Goal: Task Accomplishment & Management: Use online tool/utility

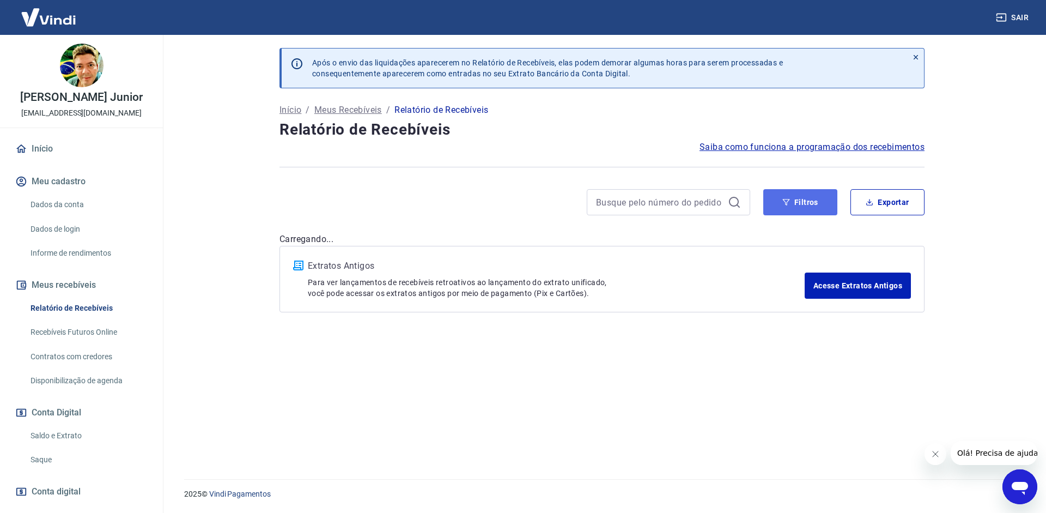
click at [809, 205] on button "Filtros" at bounding box center [800, 202] width 74 height 26
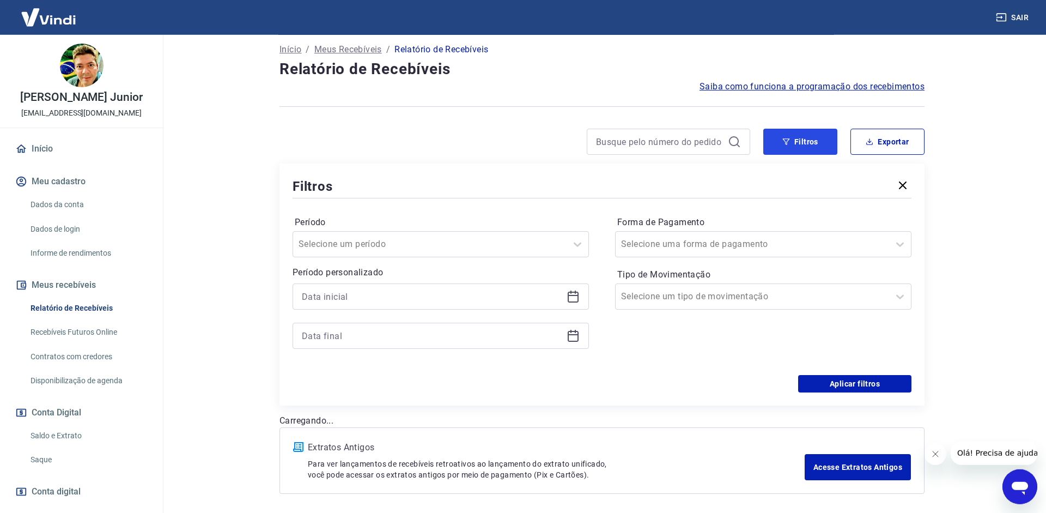
scroll to position [101, 0]
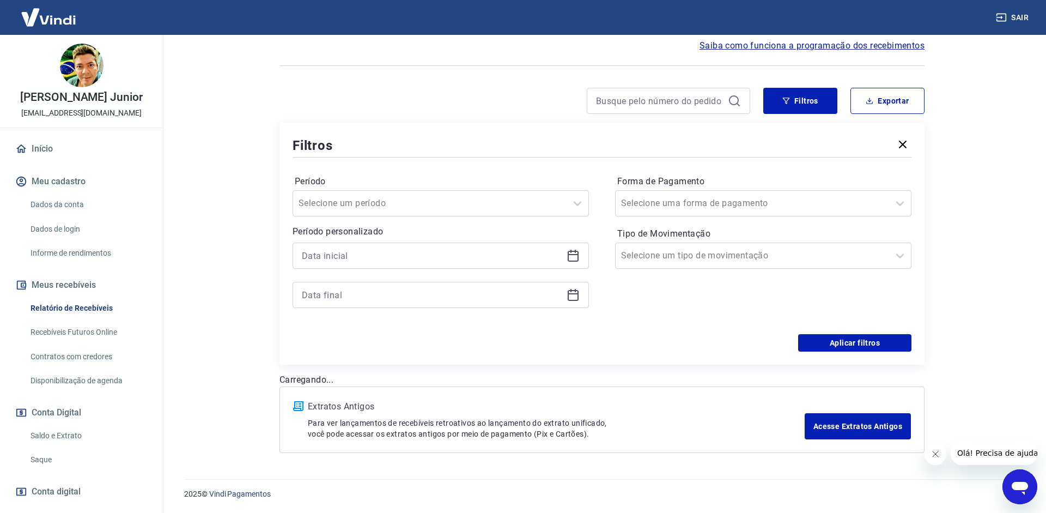
click at [573, 254] on icon at bounding box center [573, 254] width 11 height 1
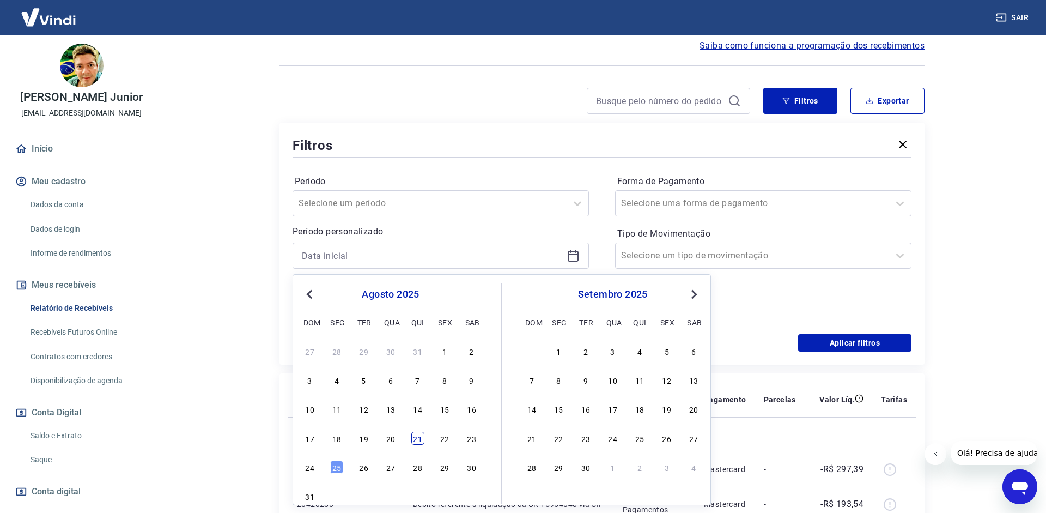
click at [415, 433] on div "21" at bounding box center [417, 437] width 13 height 13
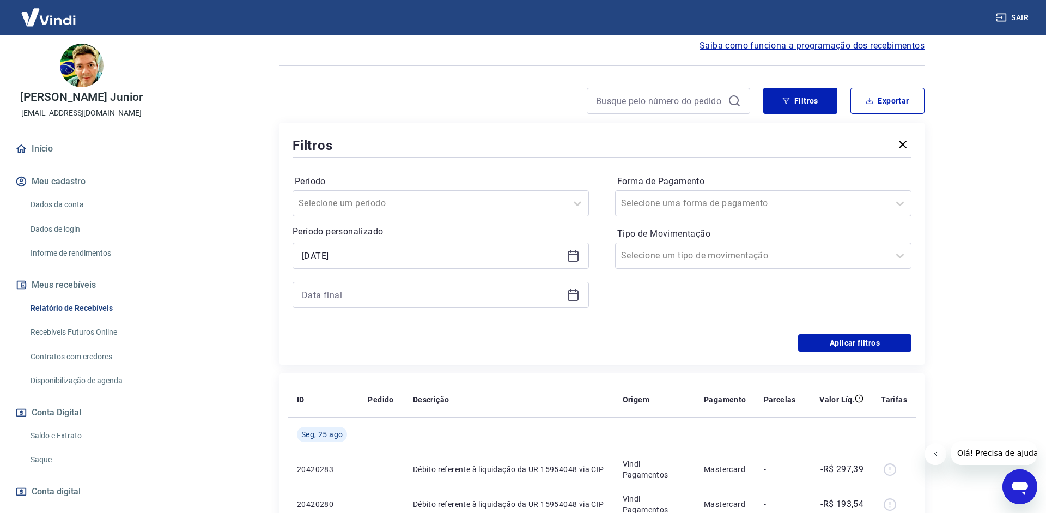
type input "[DATE]"
click at [575, 296] on icon at bounding box center [573, 294] width 13 height 13
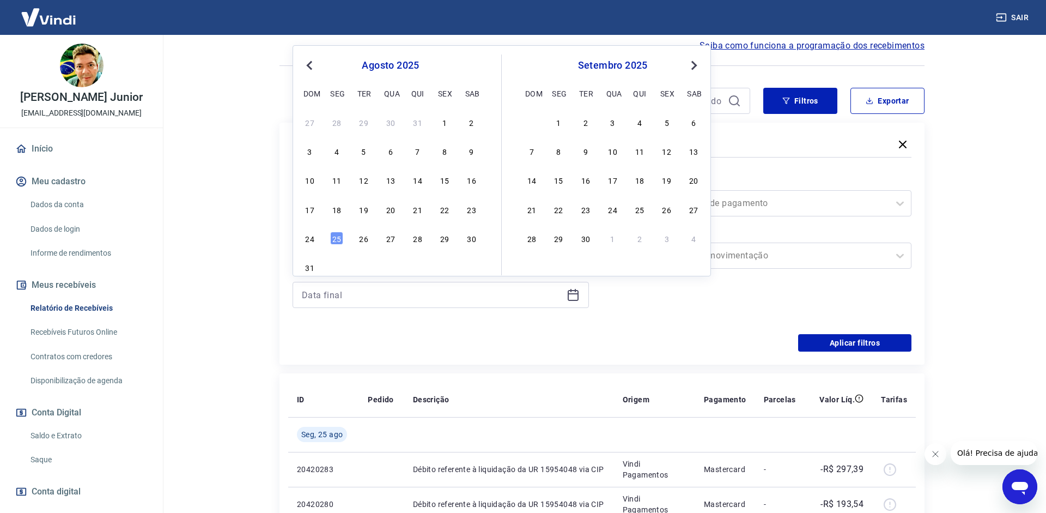
click at [406, 207] on div "17 18 19 20 21 22 23" at bounding box center [391, 209] width 178 height 16
click at [427, 210] on div "17 18 19 20 21 22 23" at bounding box center [391, 209] width 178 height 16
click at [424, 214] on div "17 18 19 20 21 22 23" at bounding box center [391, 209] width 178 height 16
click at [419, 210] on div "21" at bounding box center [417, 209] width 13 height 13
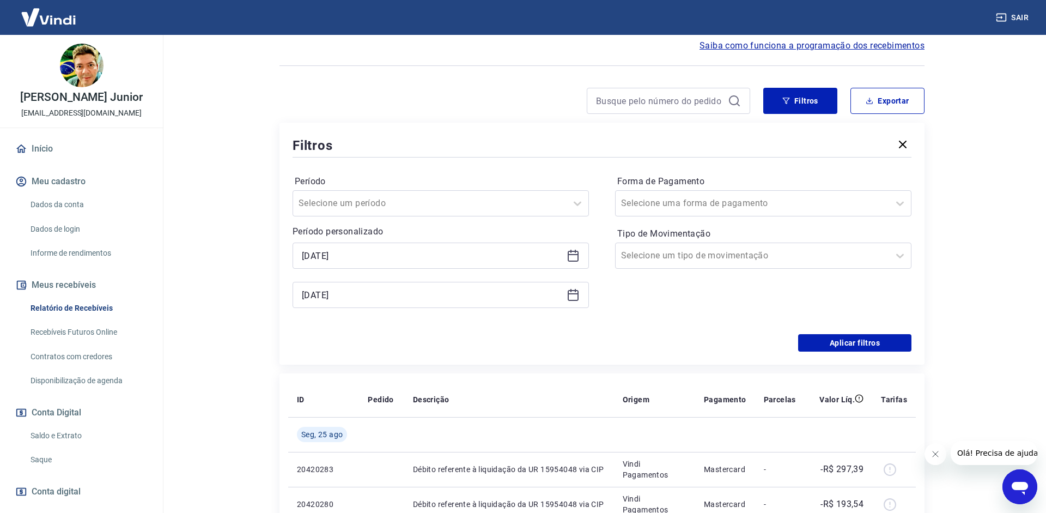
type input "[DATE]"
click at [871, 219] on div "Forma de Pagamento Selecione uma forma de pagamento Tipo de Movimentação Seleci…" at bounding box center [763, 247] width 296 height 148
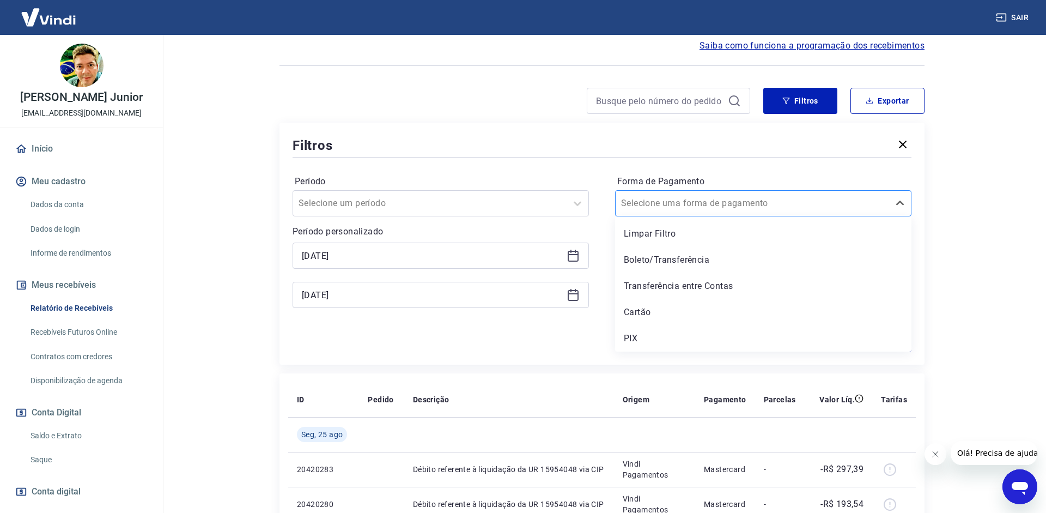
click at [867, 216] on div "Selecione uma forma de pagamento" at bounding box center [763, 203] width 296 height 26
click at [624, 332] on div "PIX" at bounding box center [763, 338] width 296 height 22
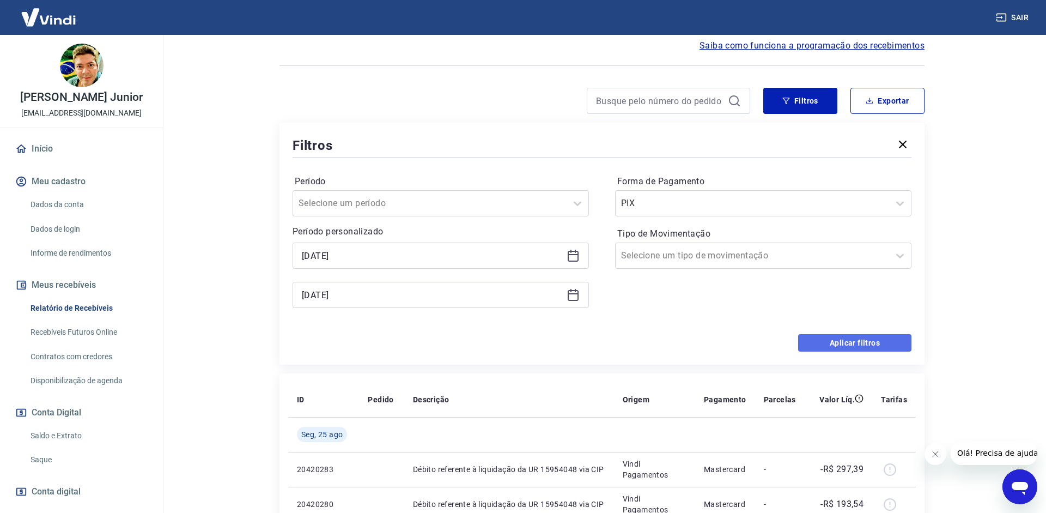
click at [847, 338] on button "Aplicar filtros" at bounding box center [854, 342] width 113 height 17
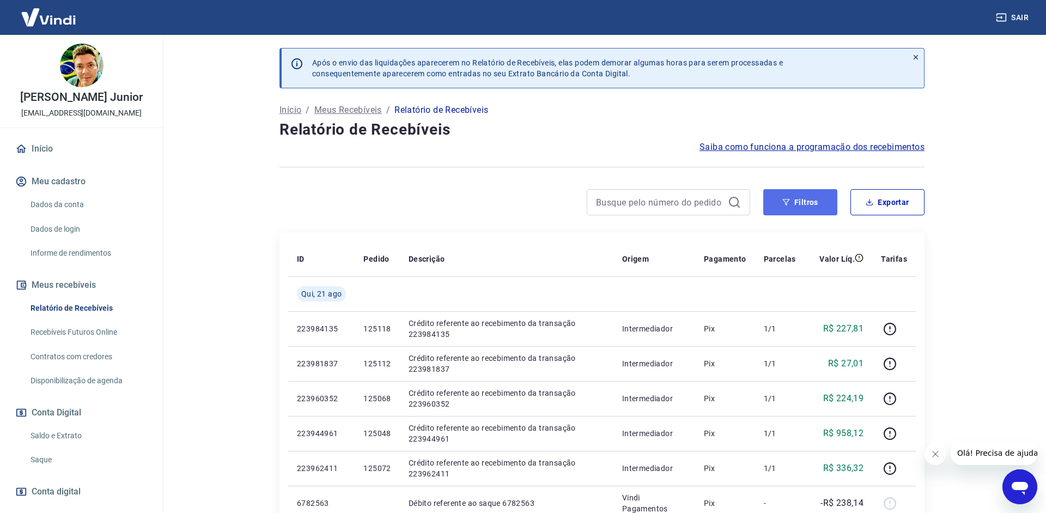
click at [804, 199] on button "Filtros" at bounding box center [800, 202] width 74 height 26
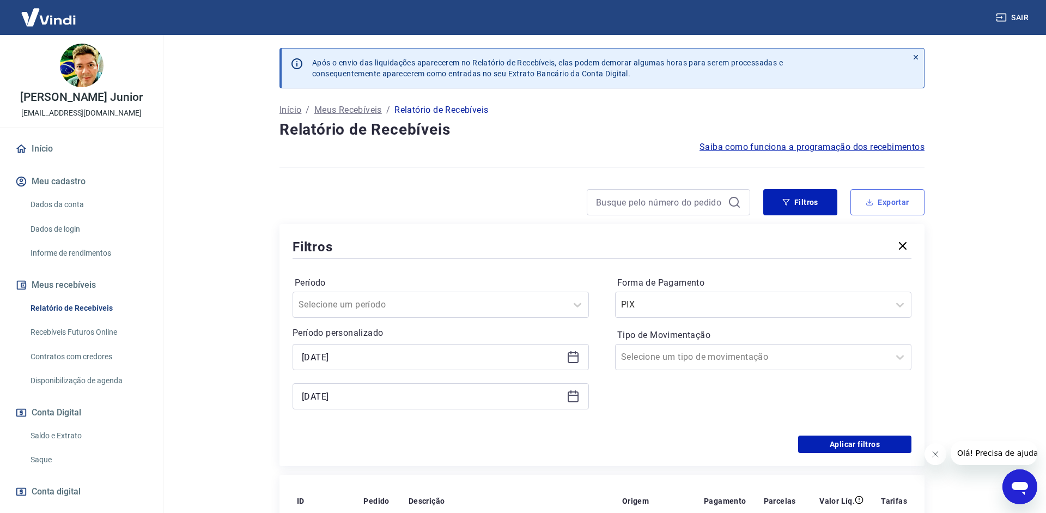
click at [911, 203] on button "Exportar" at bounding box center [887, 202] width 74 height 26
type input "[DATE]"
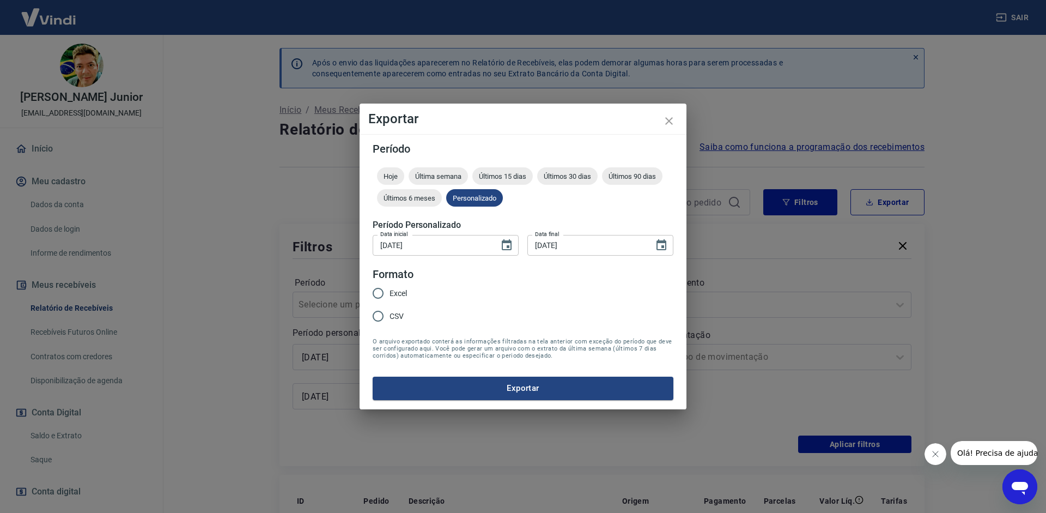
click at [390, 311] on span "CSV" at bounding box center [397, 316] width 14 height 11
click at [390, 311] on input "CSV" at bounding box center [378, 316] width 23 height 23
radio input "true"
click at [455, 392] on button "Exportar" at bounding box center [523, 387] width 301 height 23
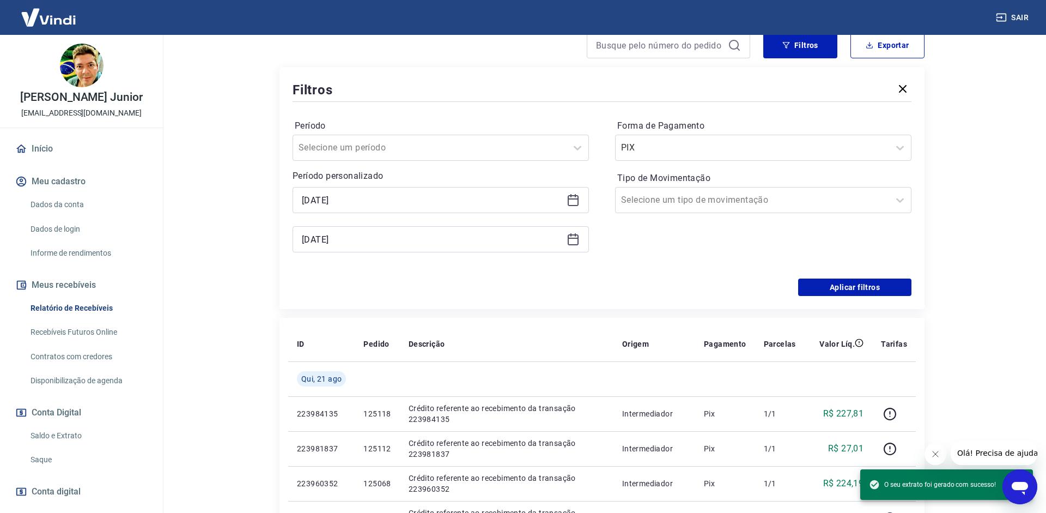
scroll to position [111, 0]
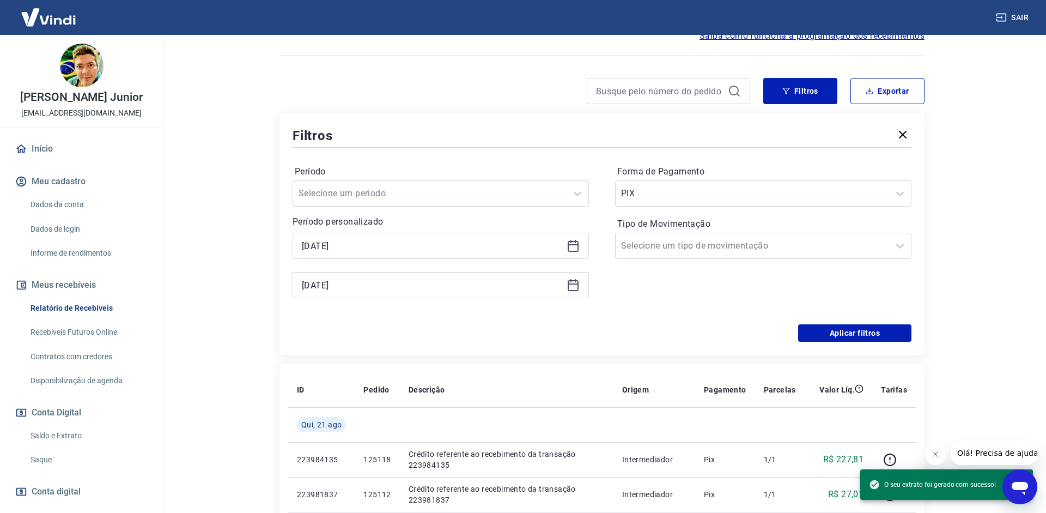
click at [579, 244] on icon at bounding box center [573, 245] width 13 height 13
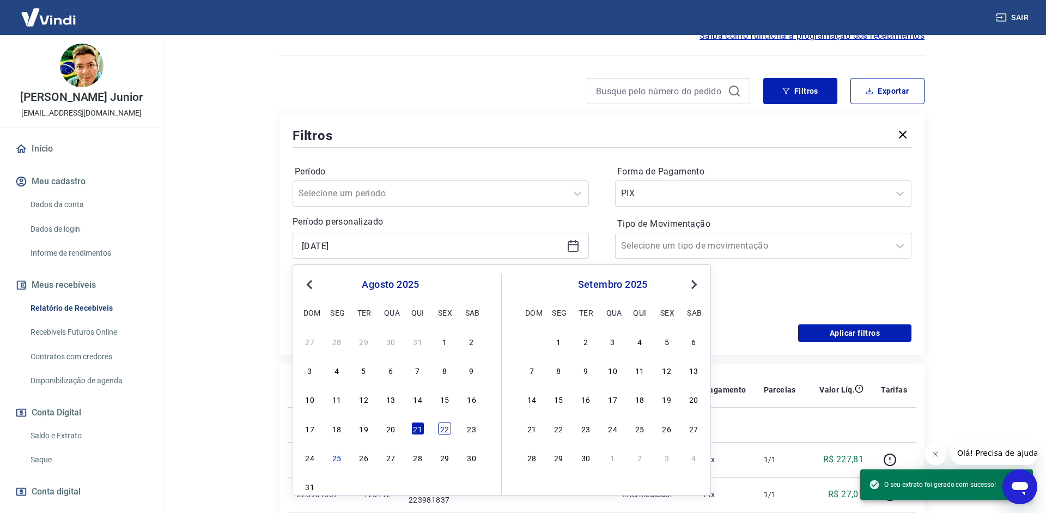
click at [440, 431] on div "22" at bounding box center [444, 428] width 13 height 13
type input "[DATE]"
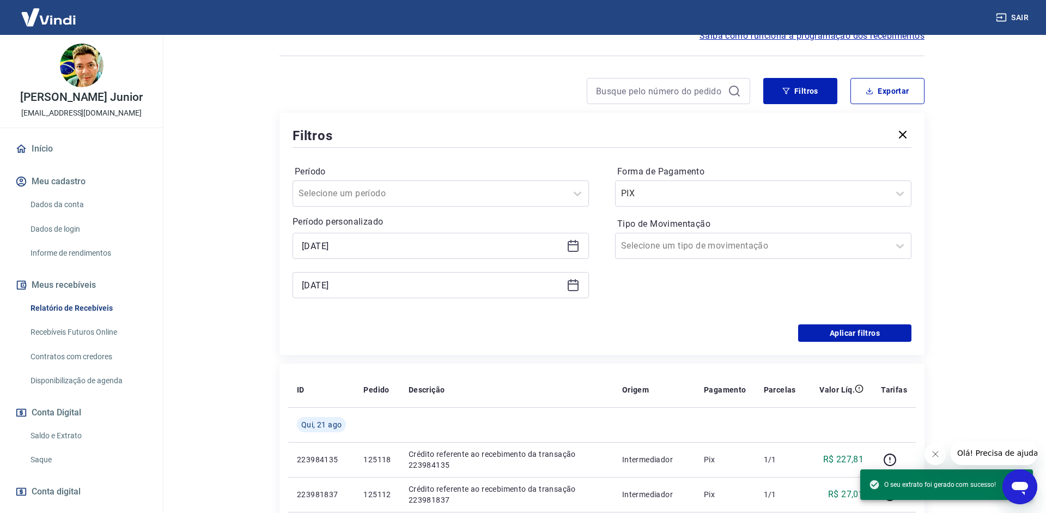
click at [569, 284] on icon at bounding box center [573, 285] width 11 height 11
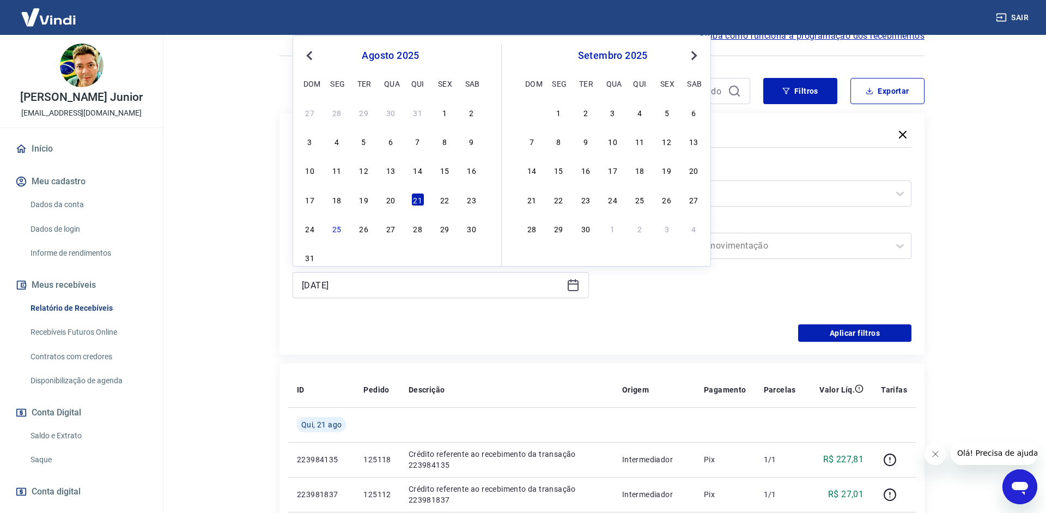
click at [434, 200] on div "17 18 19 20 21 22 23" at bounding box center [391, 199] width 178 height 16
click at [448, 199] on div "22" at bounding box center [444, 199] width 13 height 13
type input "[DATE]"
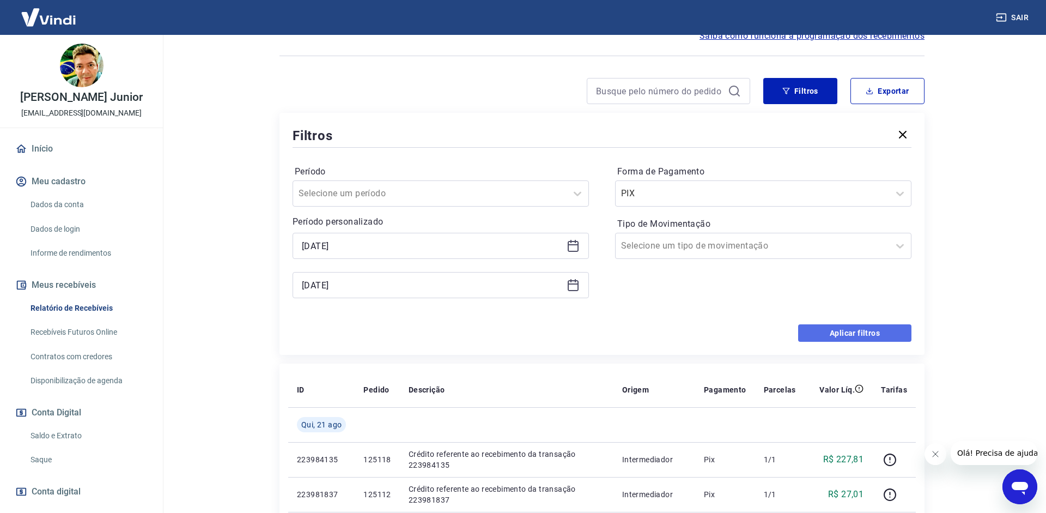
click at [851, 325] on button "Aplicar filtros" at bounding box center [854, 332] width 113 height 17
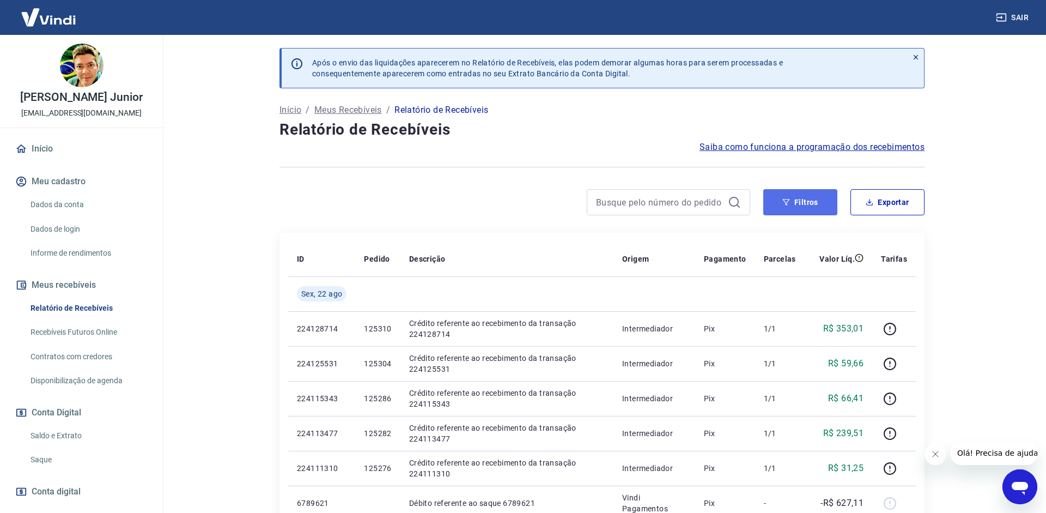
click at [800, 193] on button "Filtros" at bounding box center [800, 202] width 74 height 26
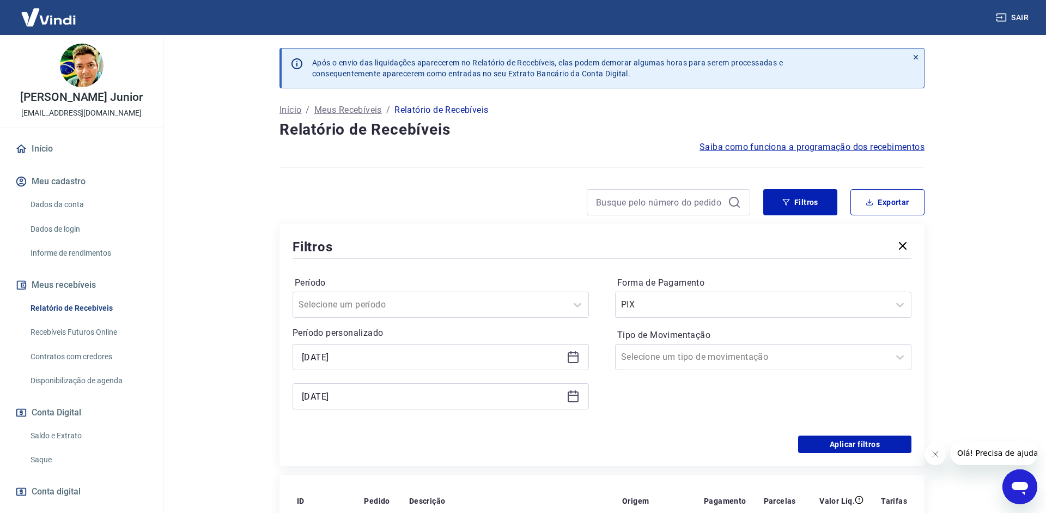
click at [573, 357] on icon at bounding box center [573, 356] width 13 height 13
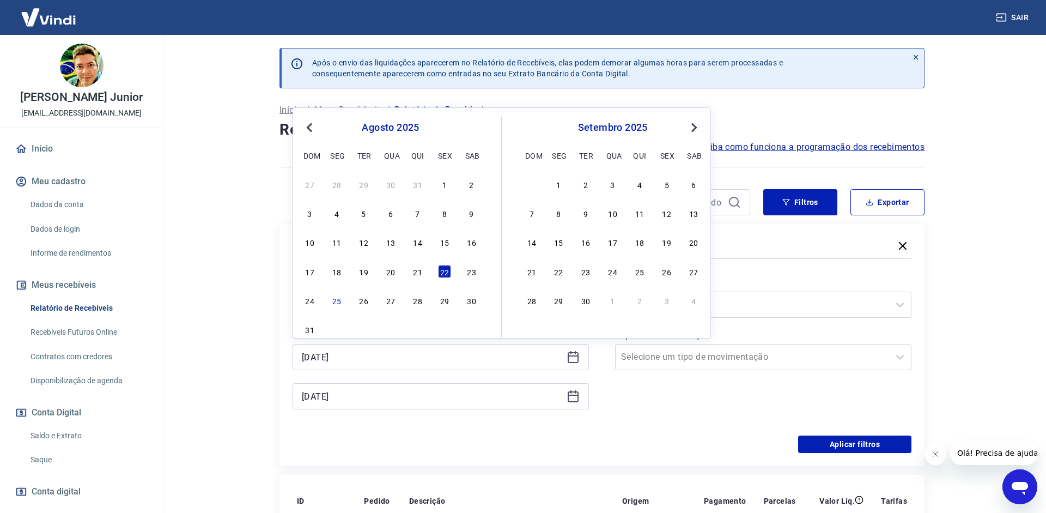
click at [422, 274] on div "21" at bounding box center [417, 271] width 13 height 13
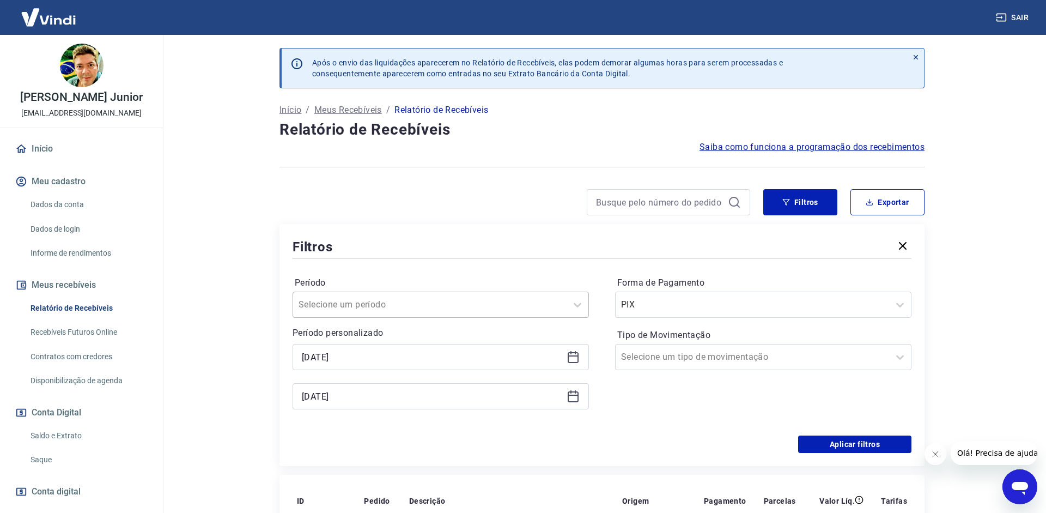
type input "[DATE]"
click at [571, 401] on icon at bounding box center [573, 396] width 11 height 11
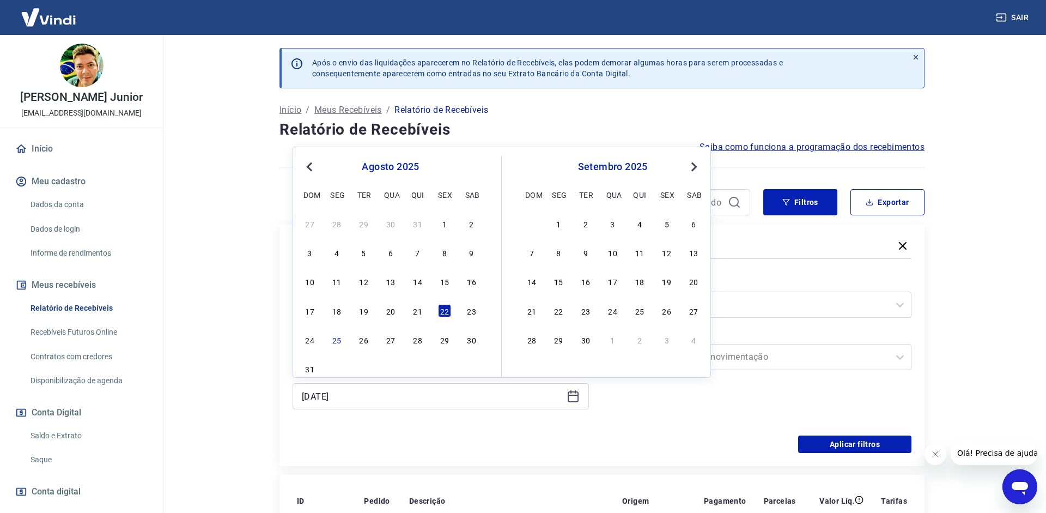
click at [424, 319] on div "27 28 29 30 31 1 2 3 4 5 6 7 8 9 10 11 12 13 14 15 16 17 18 19 20 21 22 23 24 2…" at bounding box center [391, 295] width 178 height 161
click at [419, 315] on div "21" at bounding box center [417, 310] width 13 height 13
type input "[DATE]"
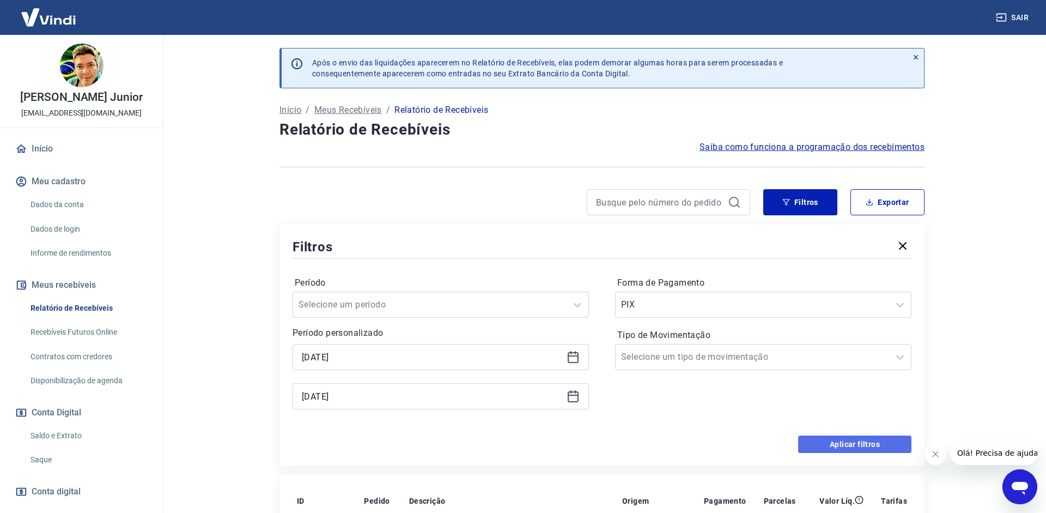
click at [824, 442] on button "Aplicar filtros" at bounding box center [854, 443] width 113 height 17
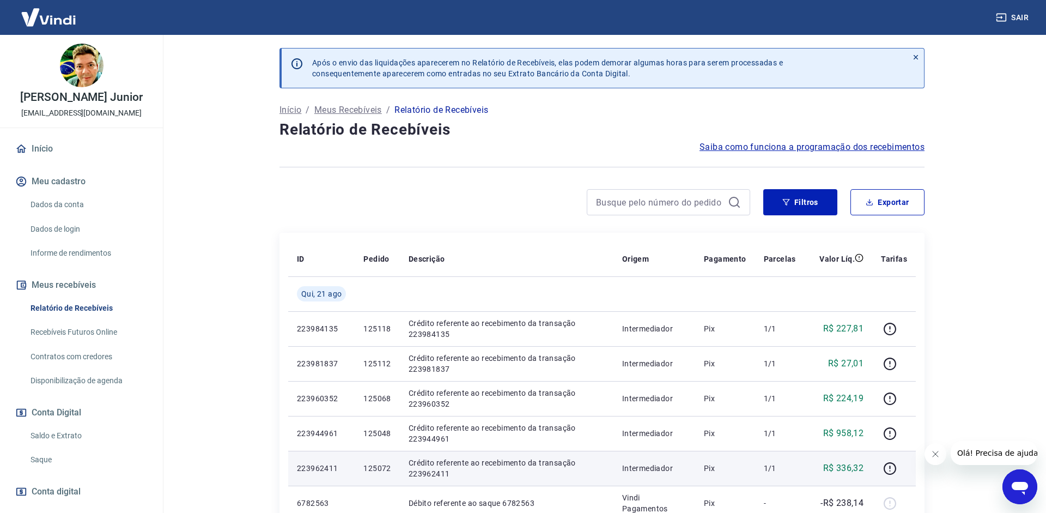
scroll to position [222, 0]
